Goal: Navigation & Orientation: Find specific page/section

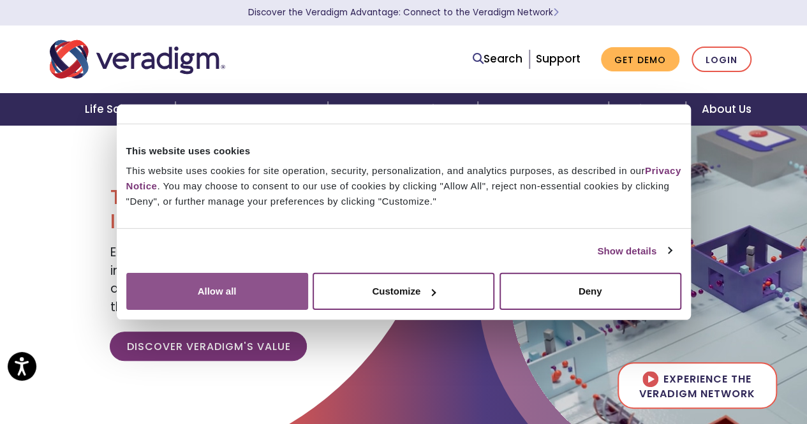
click at [308, 308] on button "Allow all" at bounding box center [217, 291] width 182 height 37
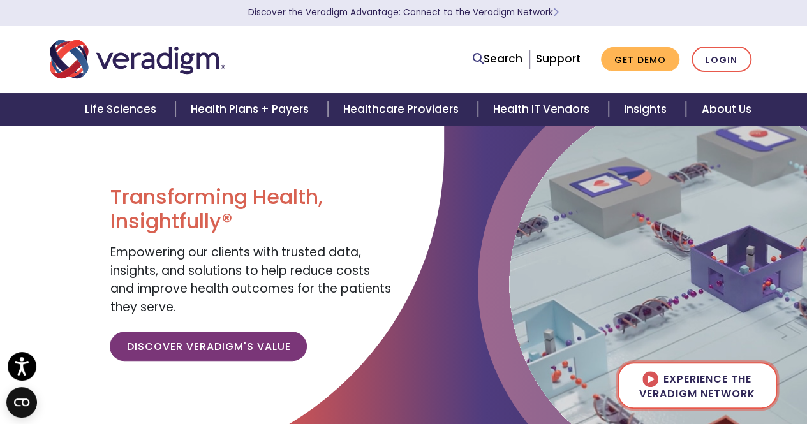
click at [647, 395] on img at bounding box center [697, 284] width 377 height 377
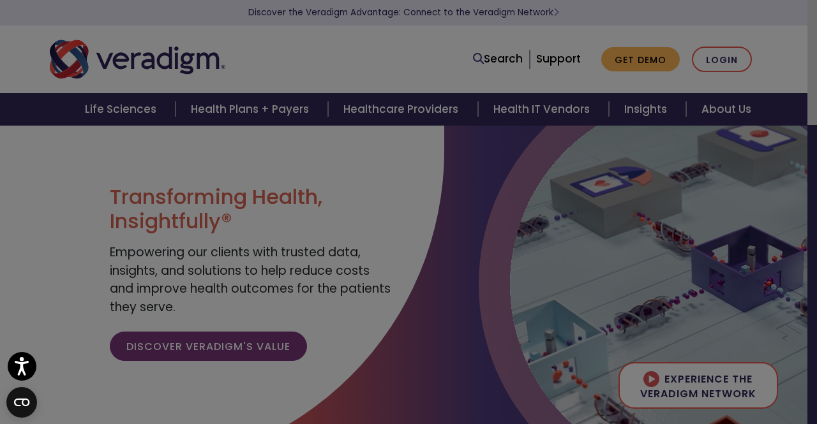
scroll to position [38, 0]
click at [20, 388] on circle "Open CMP widget" at bounding box center [21, 402] width 31 height 31
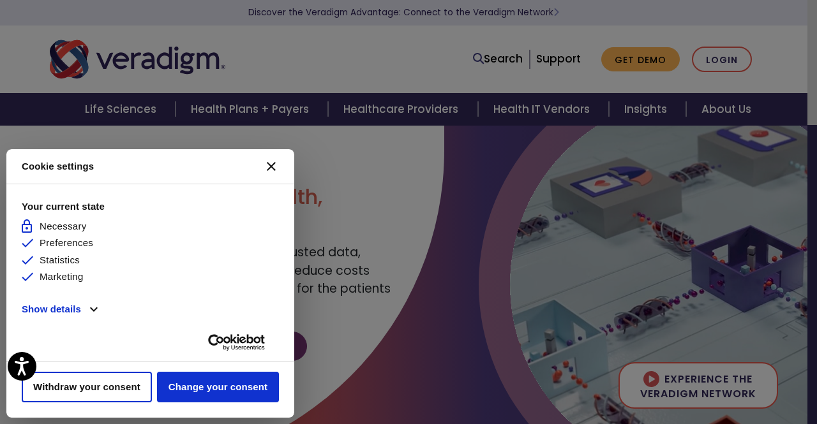
click at [22, 384] on div "Cookie settings [#WIDGET_ICON_CROSS#] Your current state Allowed and not custom…" at bounding box center [150, 283] width 288 height 269
click at [276, 167] on button "[#WIDGET_ICON_CROSS#]" at bounding box center [271, 166] width 31 height 31
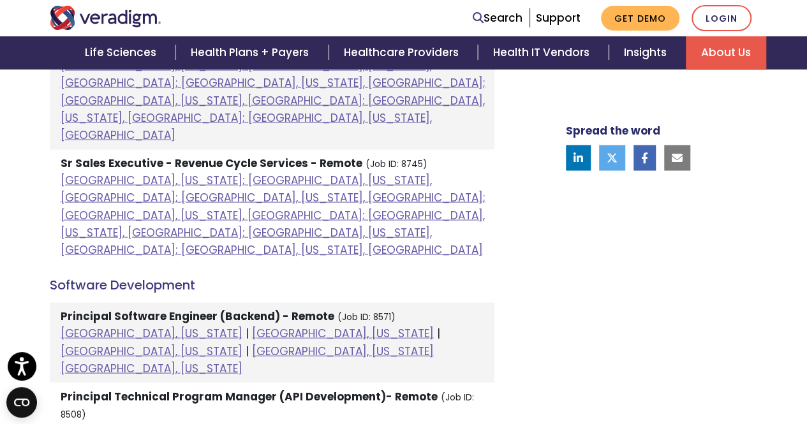
scroll to position [1380, 0]
